Goal: Information Seeking & Learning: Learn about a topic

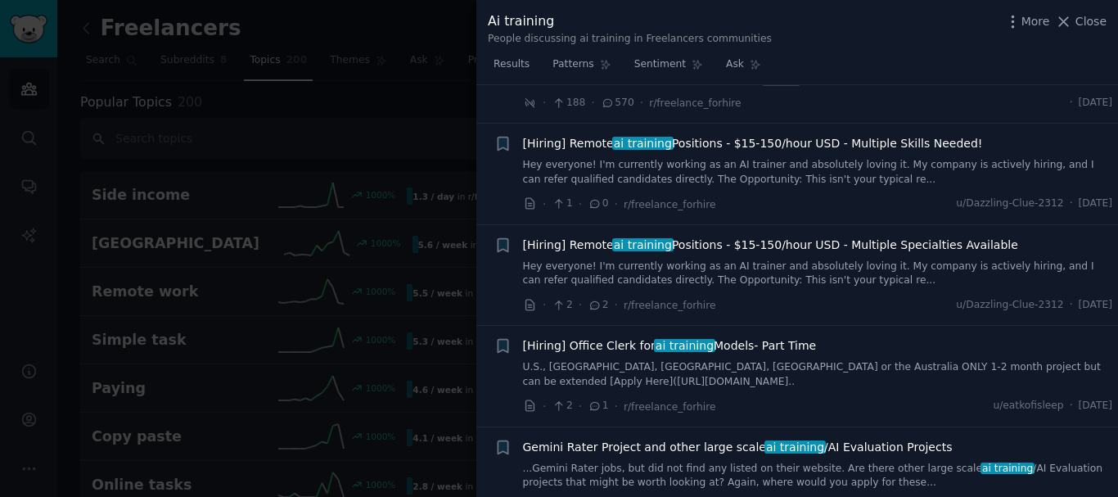
scroll to position [2403, 0]
click at [846, 237] on span "[Hiring] Remote ai training Positions - $15-150/hour USD - Multiple Specialties…" at bounding box center [770, 245] width 495 height 17
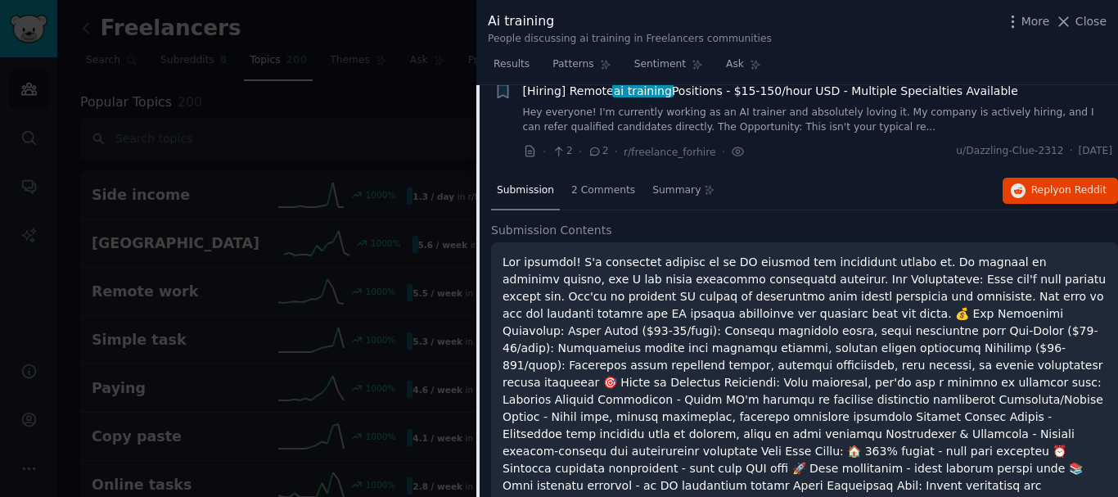
scroll to position [1229, 0]
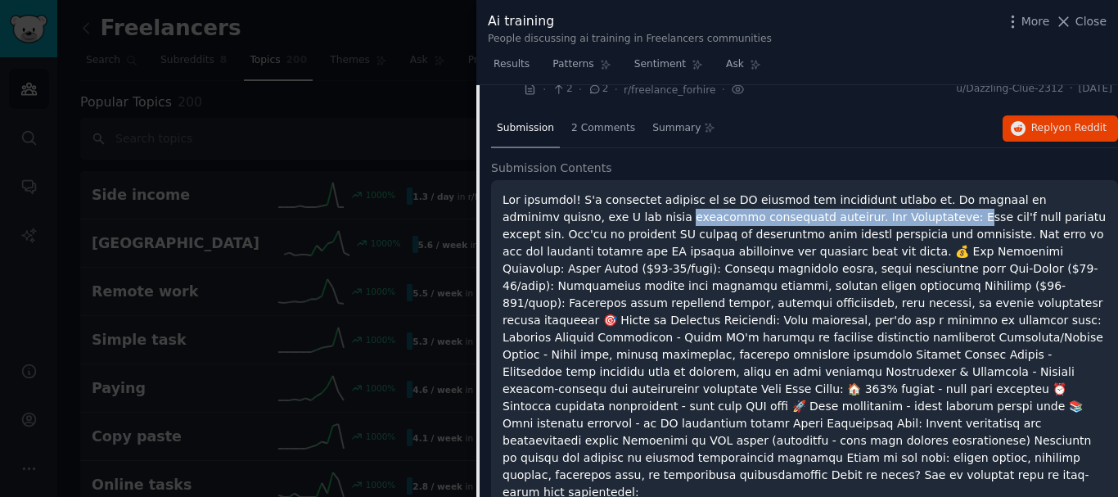
drag, startPoint x: 531, startPoint y: 220, endPoint x: 773, endPoint y: 218, distance: 241.5
click at [773, 218] on p at bounding box center [805, 346] width 604 height 309
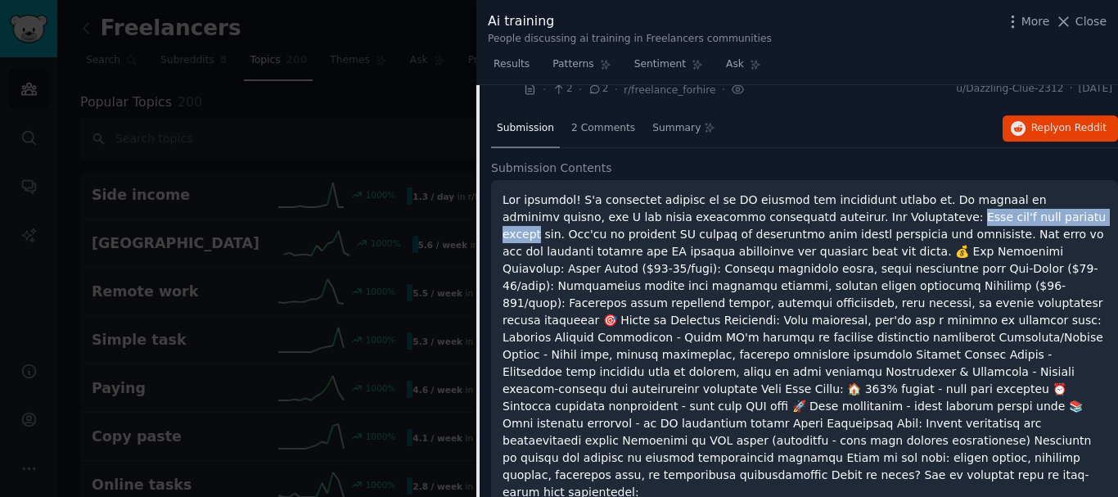
drag, startPoint x: 773, startPoint y: 218, endPoint x: 927, endPoint y: 217, distance: 154.7
click at [927, 217] on p at bounding box center [805, 346] width 604 height 309
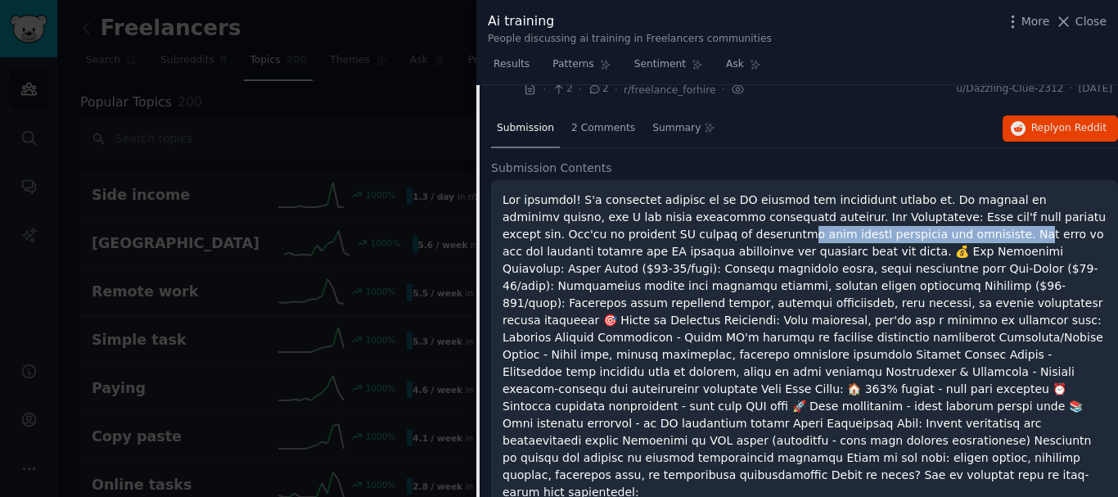
drag, startPoint x: 551, startPoint y: 237, endPoint x: 766, endPoint y: 228, distance: 215.4
click at [766, 228] on p at bounding box center [805, 346] width 604 height 309
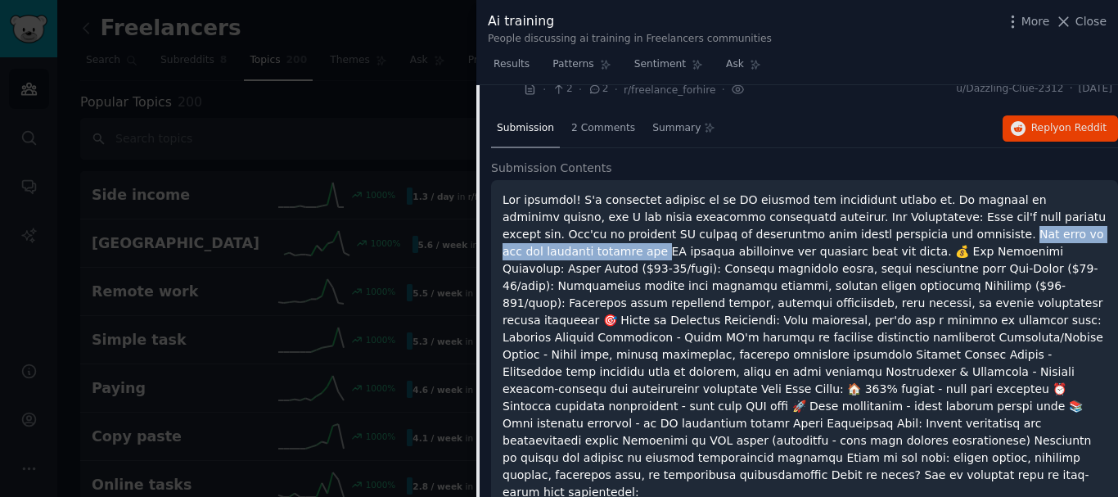
drag, startPoint x: 766, startPoint y: 228, endPoint x: 959, endPoint y: 229, distance: 192.4
click at [959, 229] on p at bounding box center [805, 346] width 604 height 309
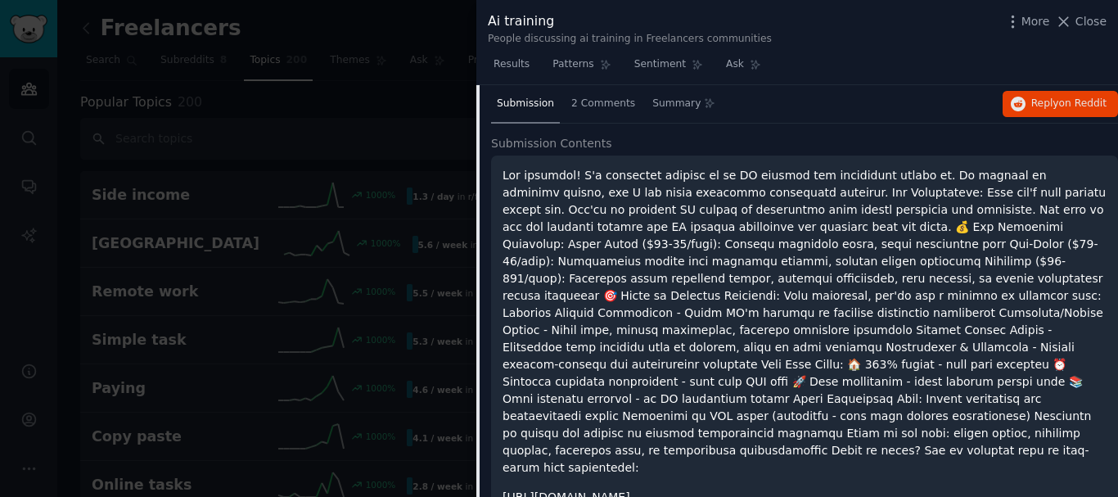
scroll to position [1256, 0]
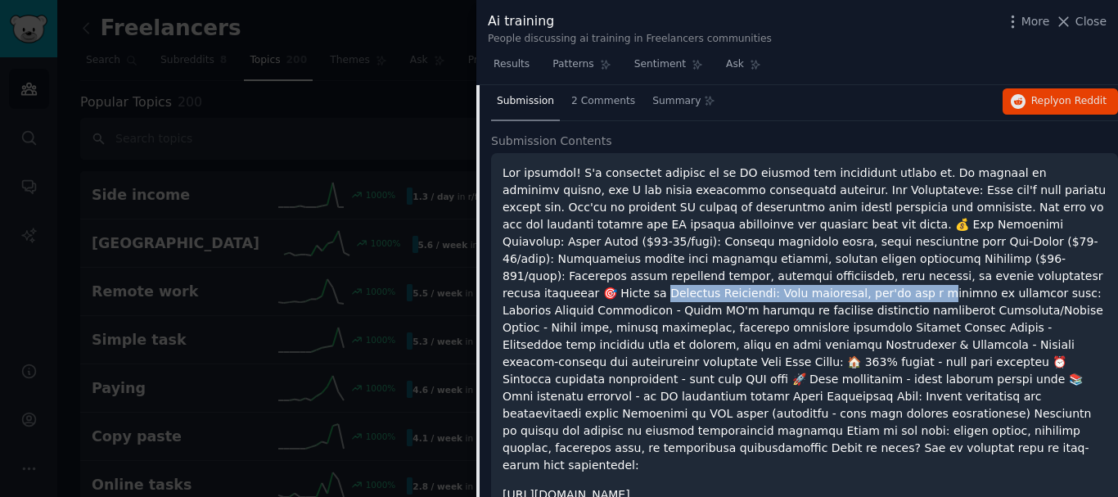
drag, startPoint x: 617, startPoint y: 277, endPoint x: 863, endPoint y: 275, distance: 245.6
click at [863, 275] on p at bounding box center [805, 319] width 604 height 309
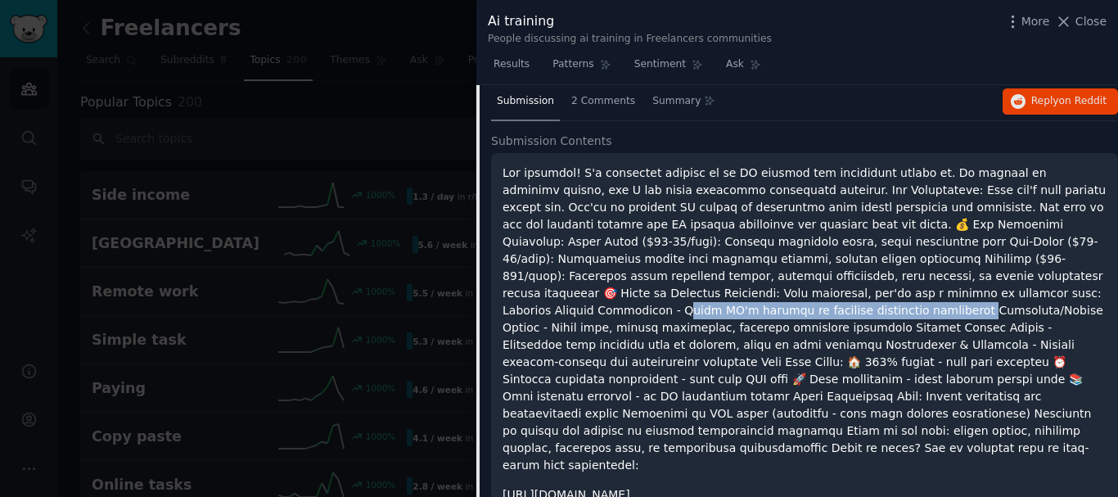
drag, startPoint x: 565, startPoint y: 298, endPoint x: 824, endPoint y: 298, distance: 259.5
click at [824, 298] on p at bounding box center [805, 319] width 604 height 309
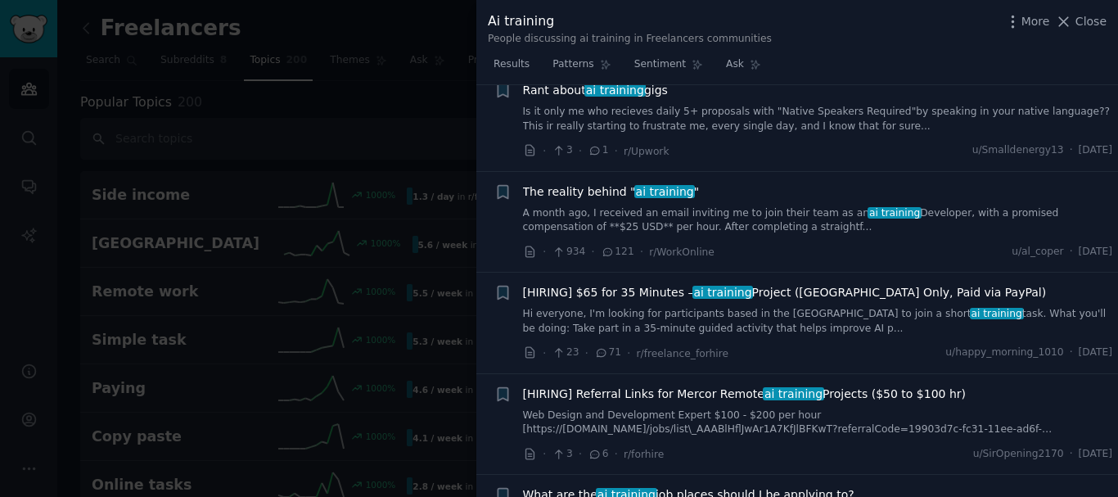
scroll to position [1977, 0]
click at [836, 306] on link "Hi everyone, I'm looking for participants based in the [GEOGRAPHIC_DATA] to joi…" at bounding box center [818, 320] width 590 height 29
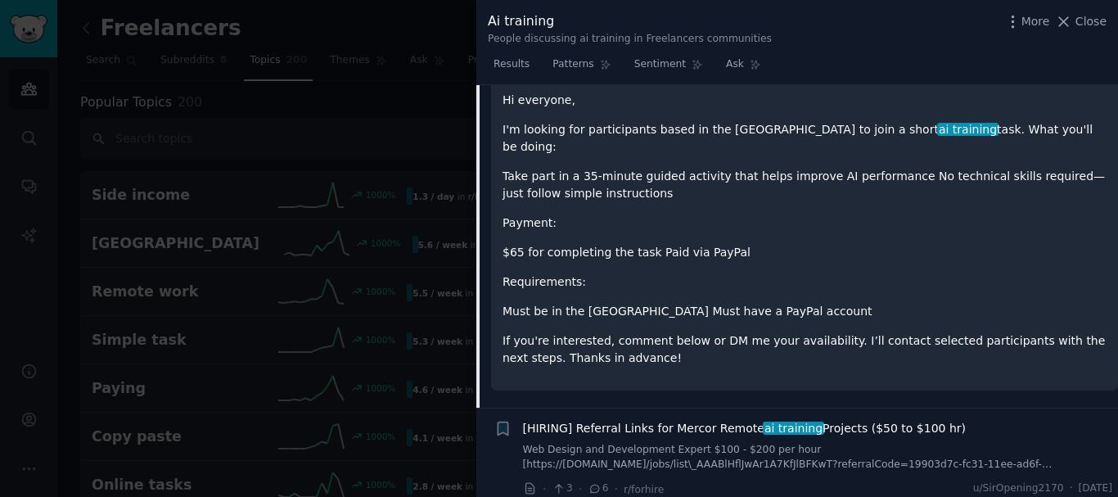
scroll to position [1850, 0]
